Goal: Find specific page/section: Locate a particular part of the current website

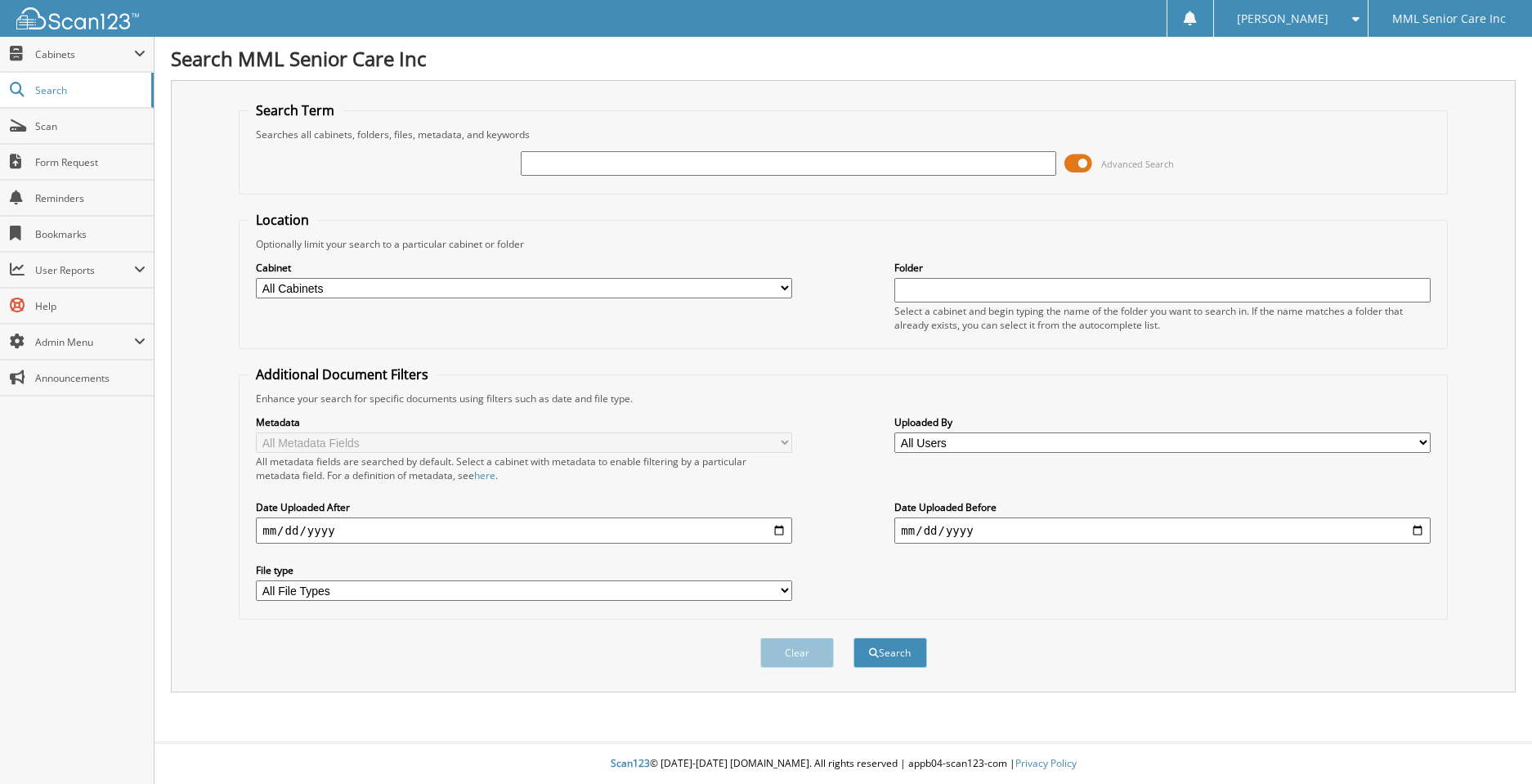
click at [949, 168] on input "text" at bounding box center [788, 162] width 536 height 24
type input "[PERSON_NAME]"
click at [853, 637] on button "Search" at bounding box center [890, 652] width 74 height 30
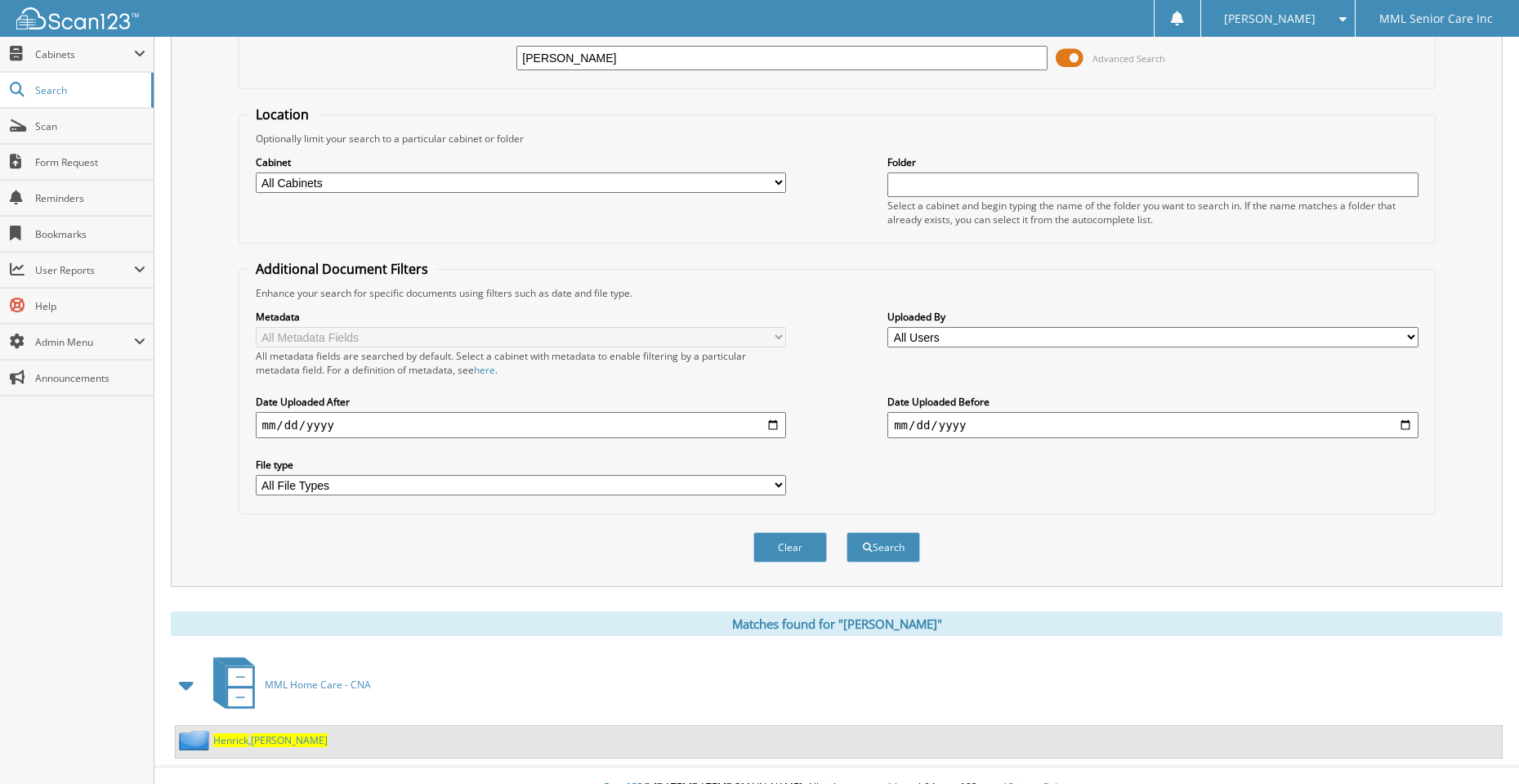
scroll to position [124, 0]
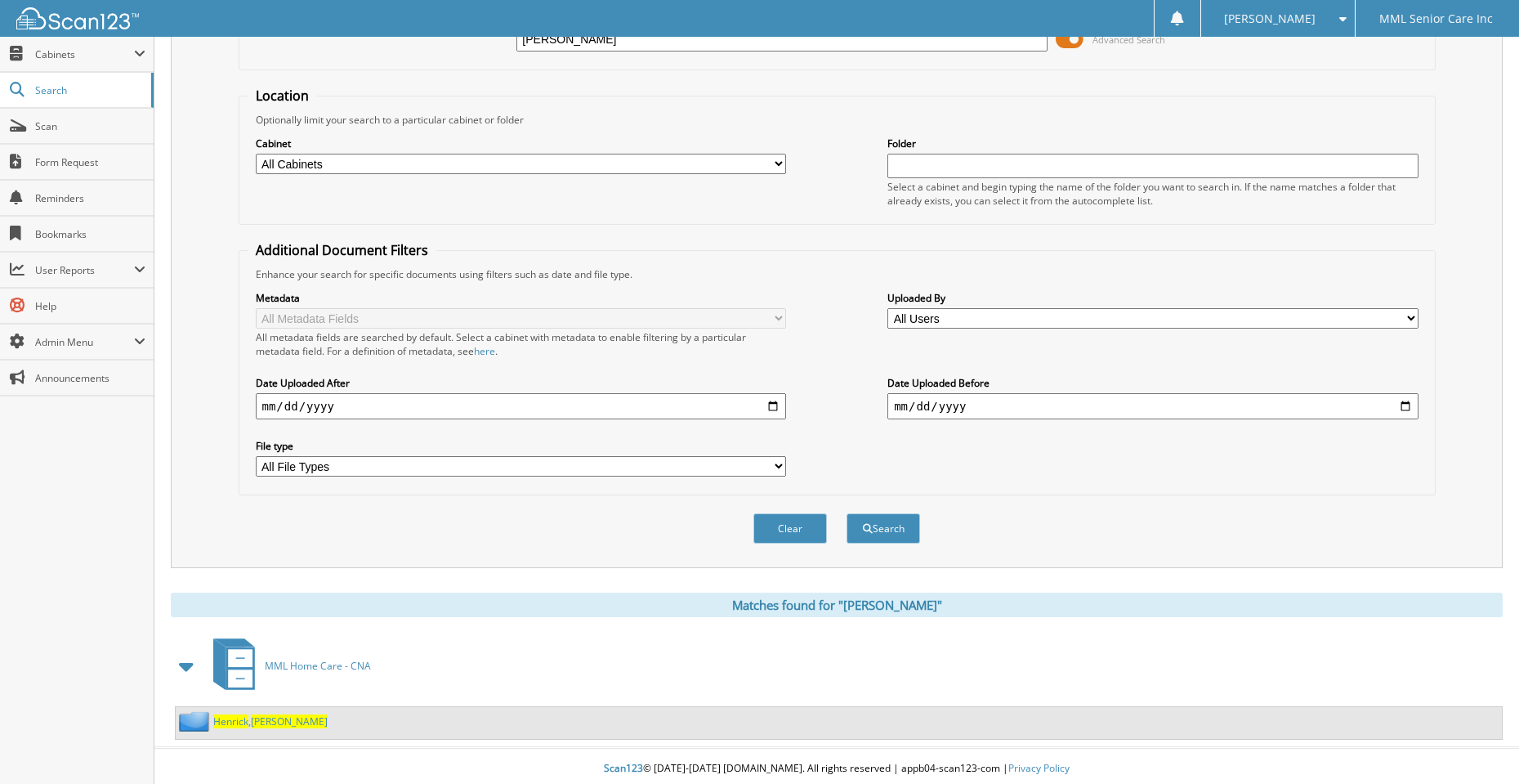
click at [231, 721] on span "Henrick" at bounding box center [231, 721] width 35 height 14
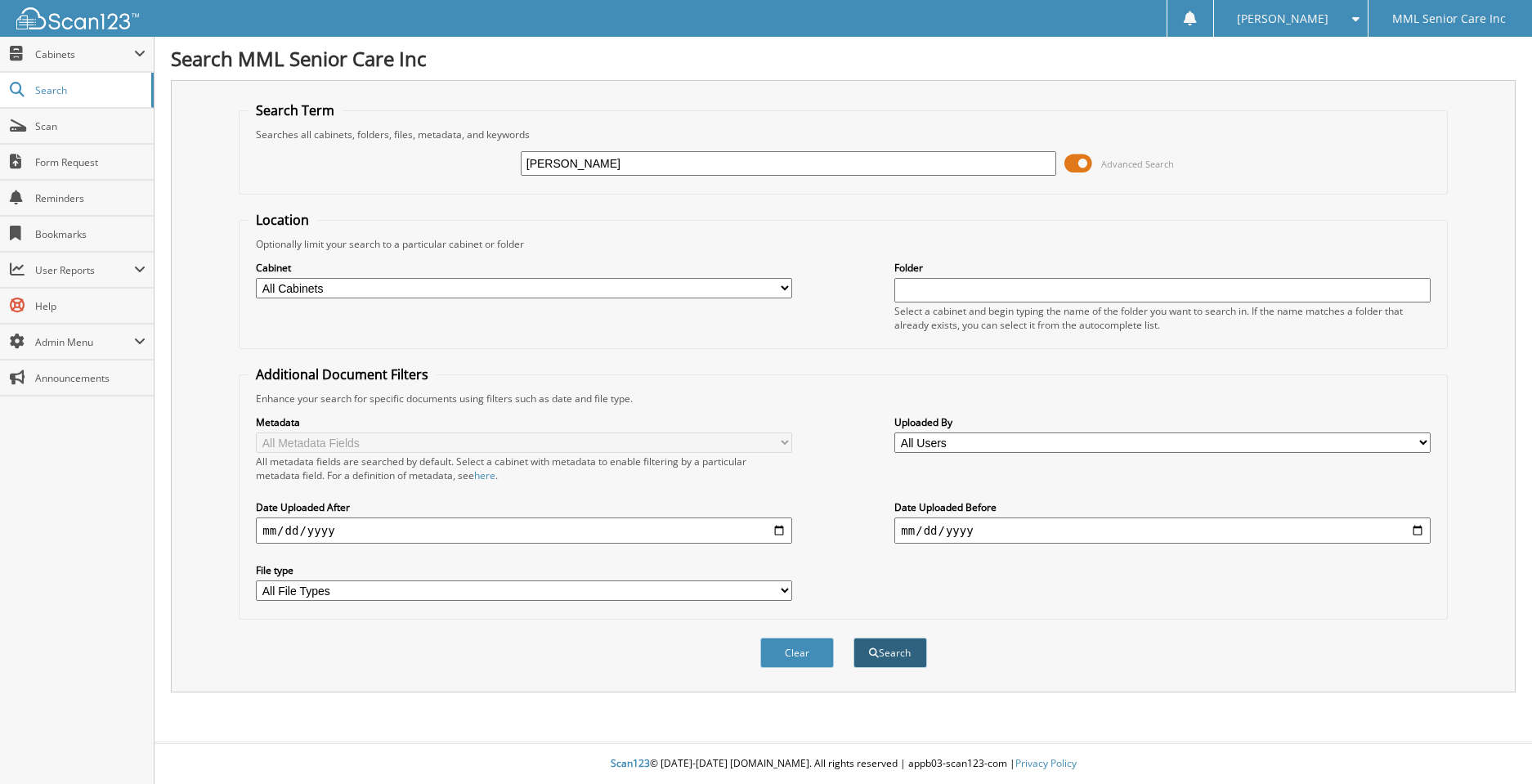
type input "Theresa Higdon"
click at [896, 661] on button "Search" at bounding box center [890, 652] width 74 height 30
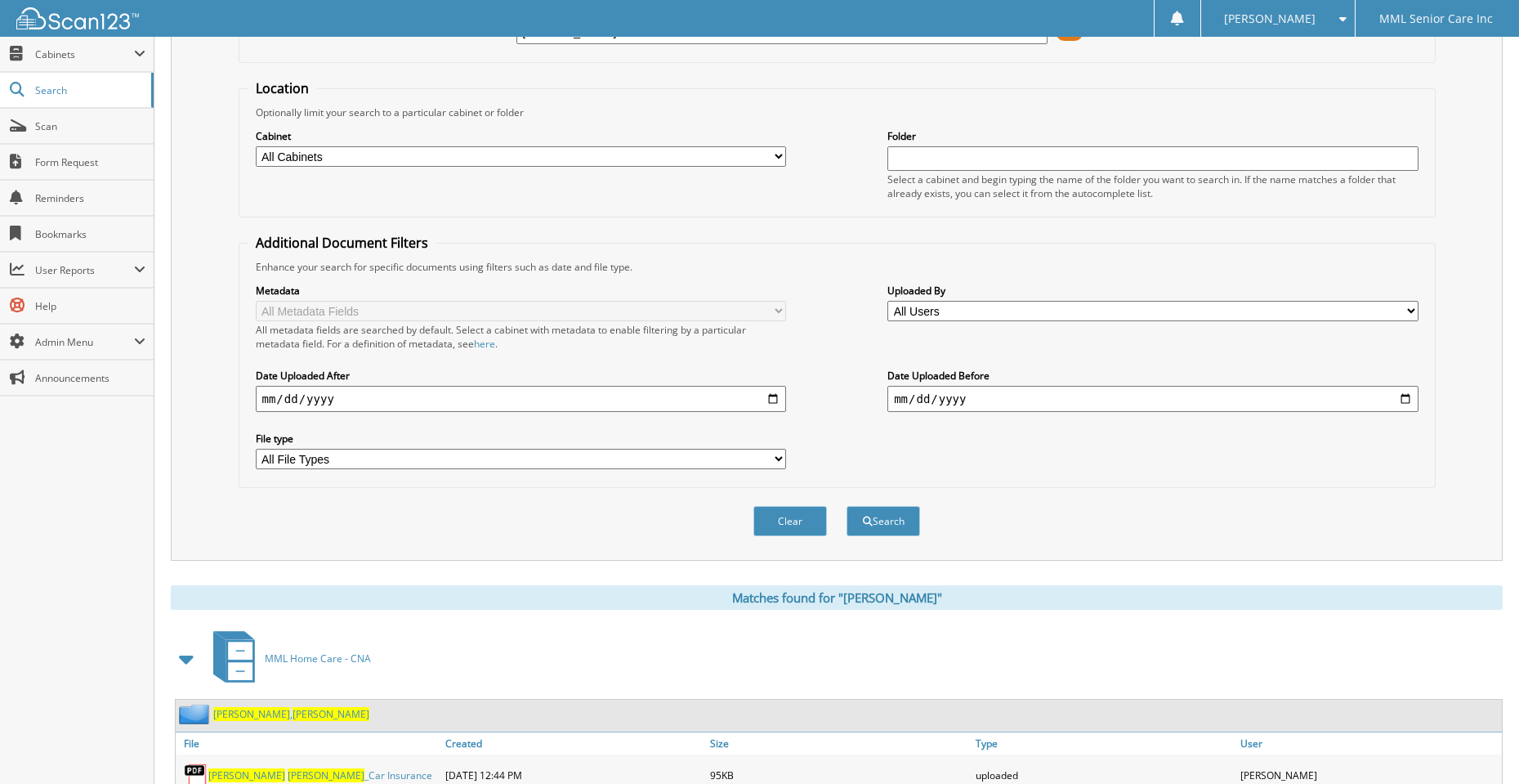
scroll to position [212, 0]
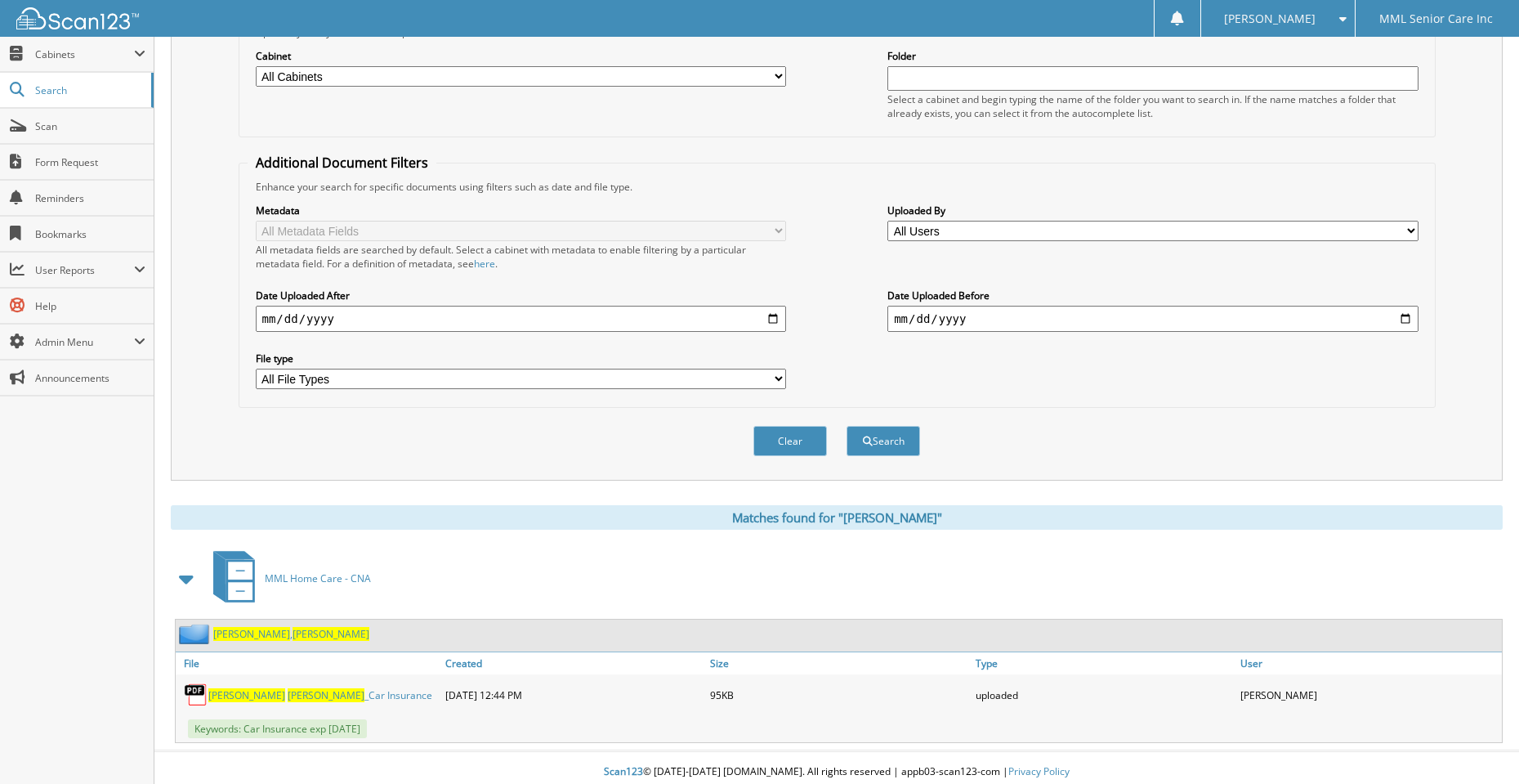
click at [293, 630] on span "Theresa" at bounding box center [331, 633] width 76 height 14
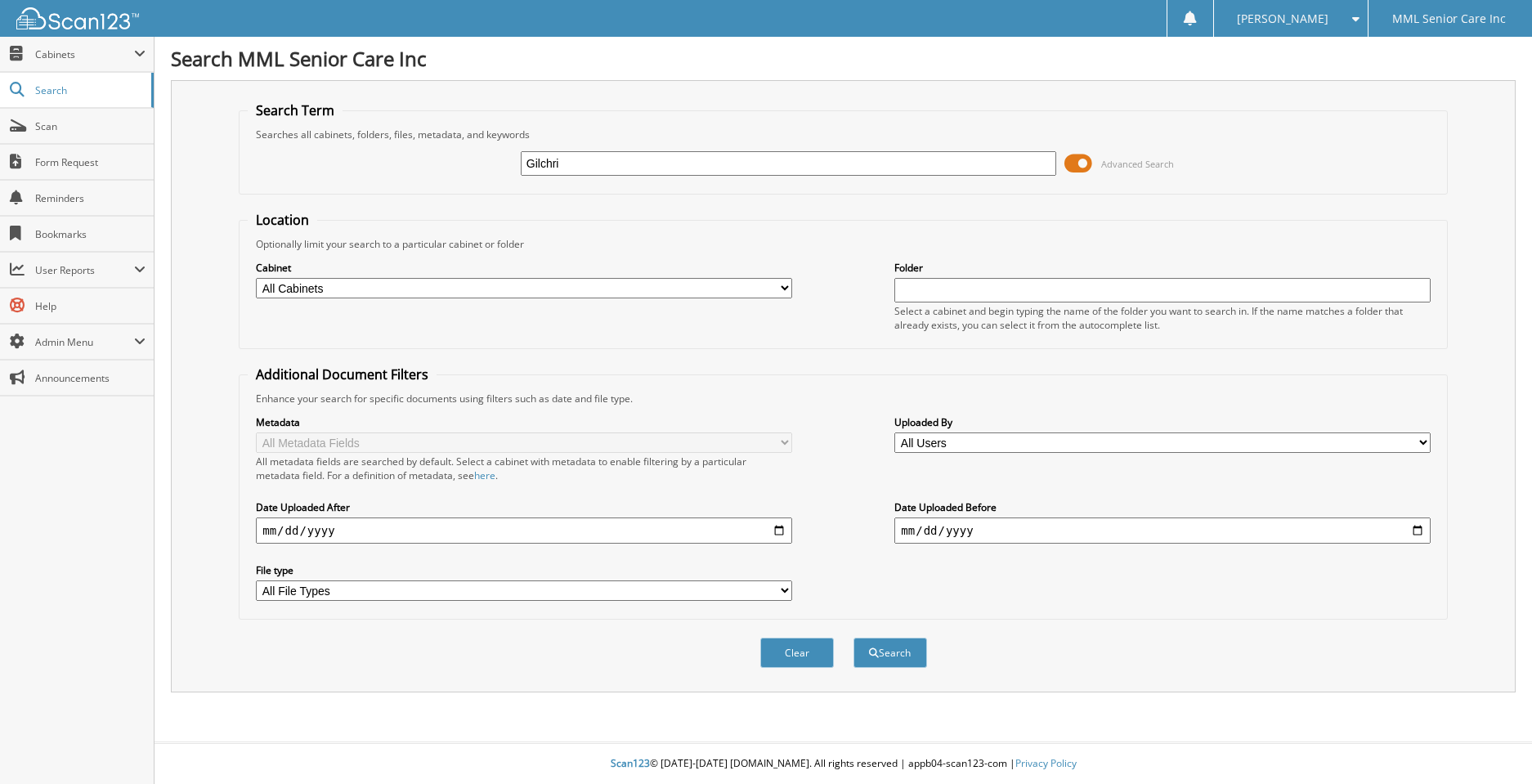
type input "[PERSON_NAME]"
click at [882, 656] on button "Search" at bounding box center [890, 652] width 74 height 30
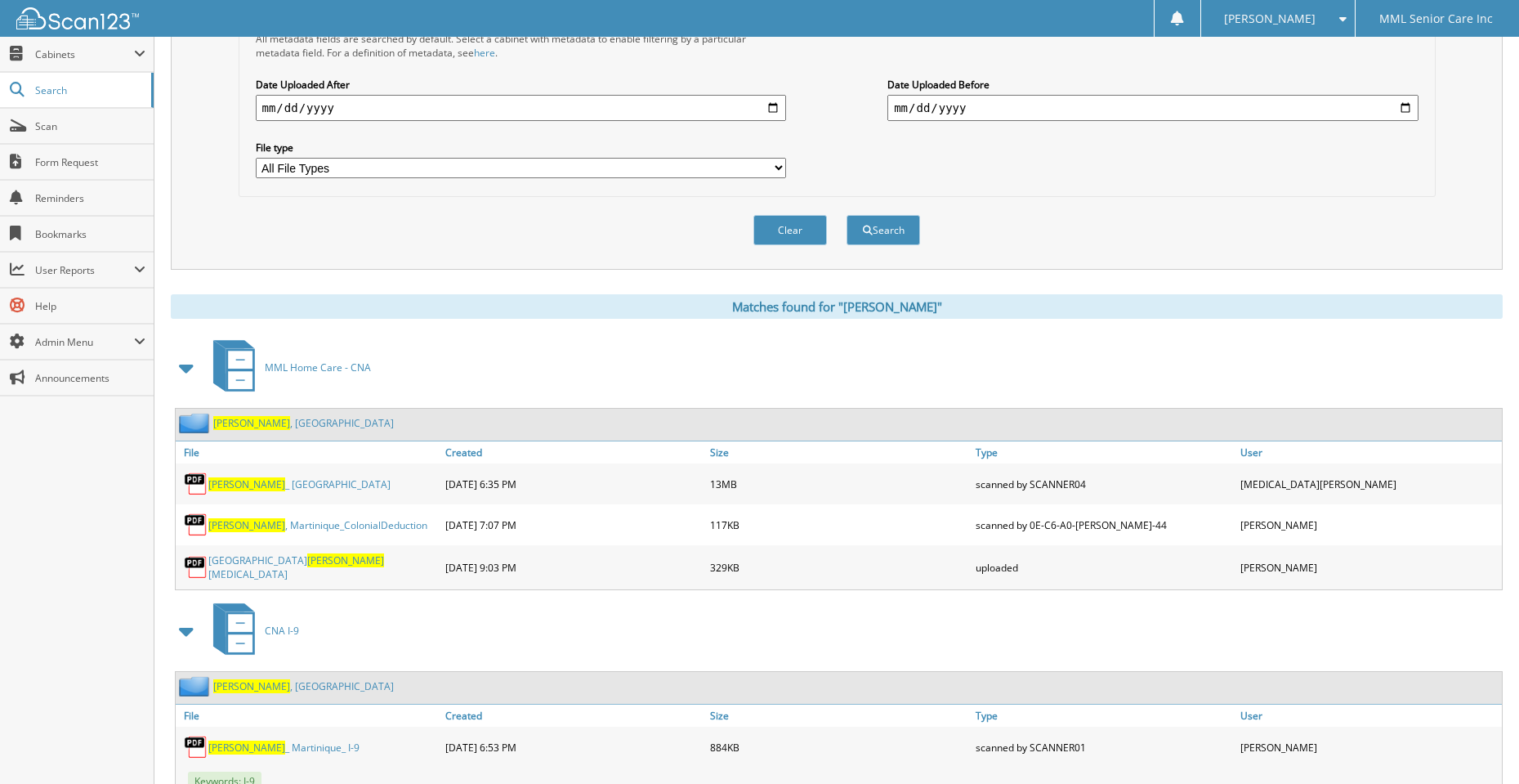
scroll to position [479, 0]
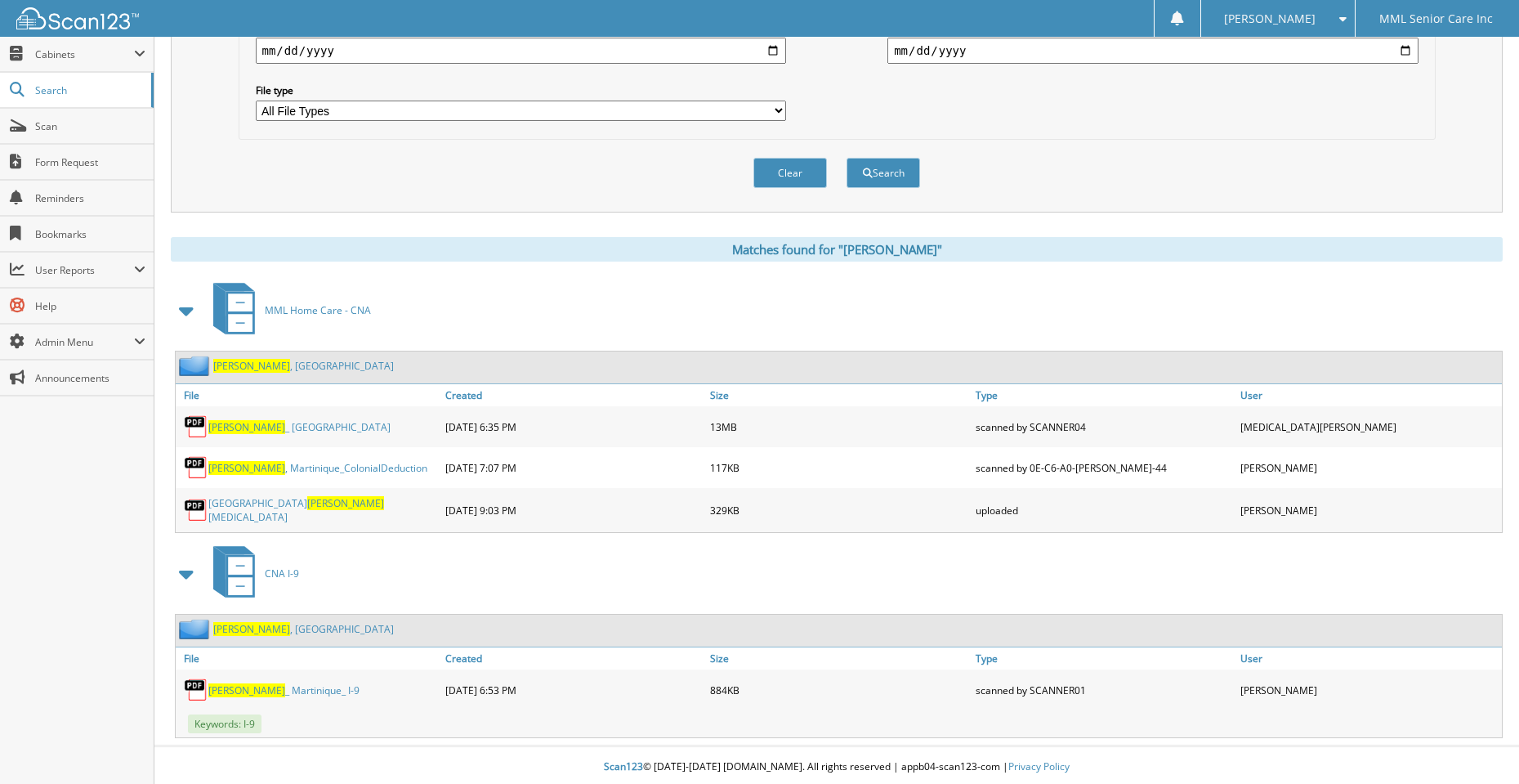
click at [262, 366] on link "[PERSON_NAME] , [GEOGRAPHIC_DATA]" at bounding box center [304, 365] width 181 height 14
